Goal: Find contact information: Find contact information

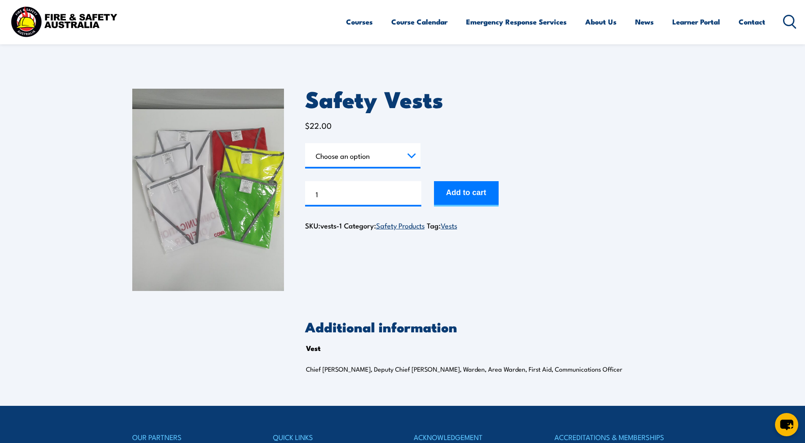
scroll to position [9, 0]
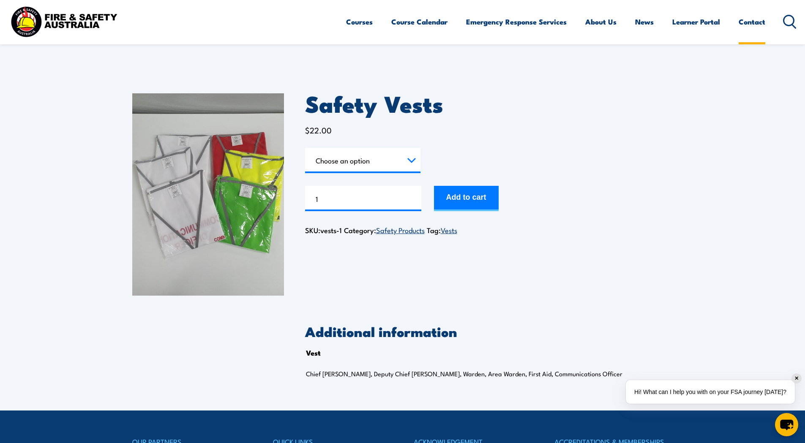
click at [753, 23] on link "Contact" at bounding box center [752, 22] width 27 height 22
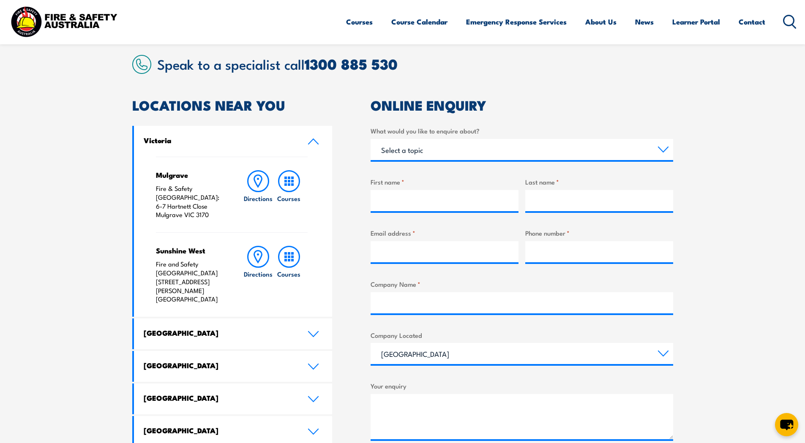
scroll to position [211, 0]
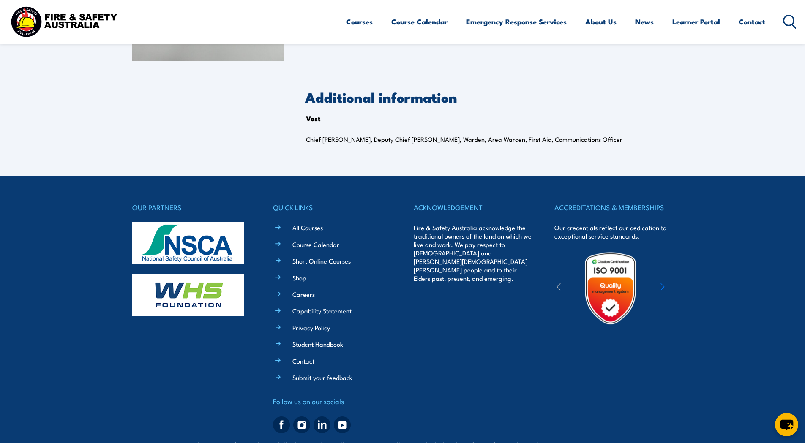
scroll to position [263, 0]
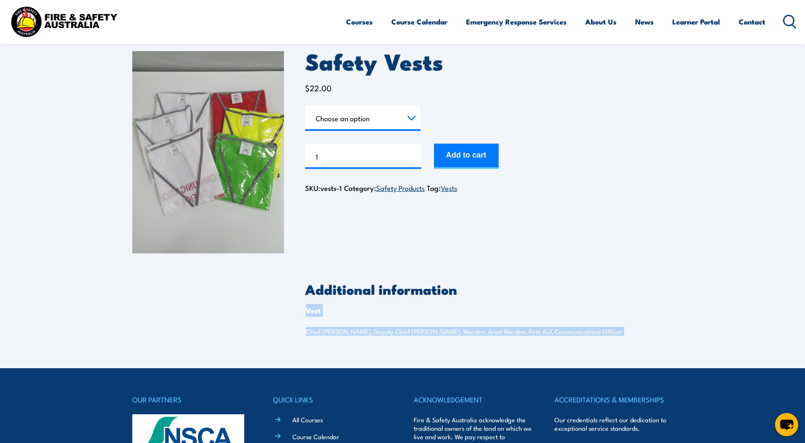
scroll to position [9, 0]
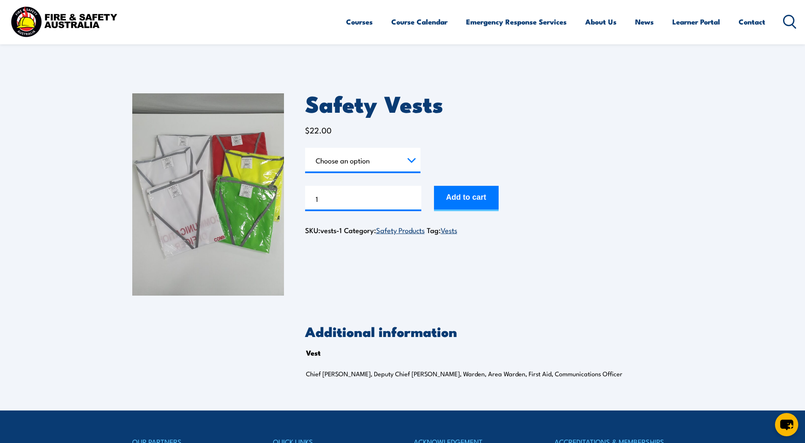
click at [725, 221] on section "Safety Vests $ 22.00 Vest Choose an option Chief Warden Deputy Chief Warden War…" at bounding box center [402, 241] width 805 height 338
click at [729, 162] on section "Safety Vests $ 22.00 Vest Choose an option Chief Warden Deputy Chief Warden War…" at bounding box center [402, 241] width 805 height 338
click at [633, 138] on div "Safety Vests $ 22.00 Vest Choose an option Chief Warden Deputy Chief Warden War…" at bounding box center [489, 194] width 368 height 202
